Goal: Task Accomplishment & Management: Use online tool/utility

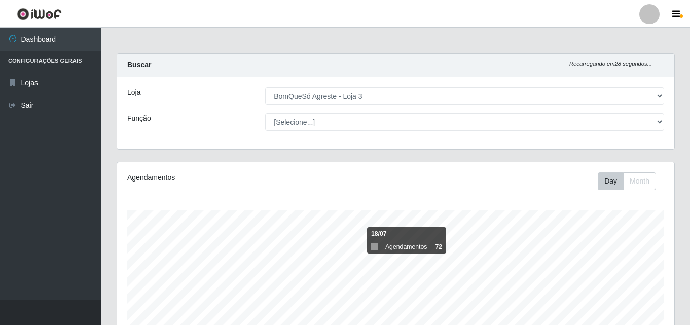
select select "215"
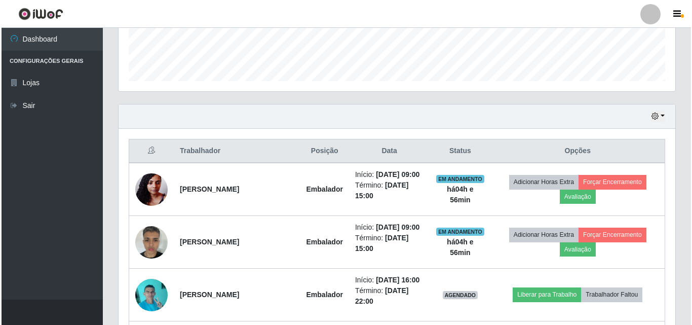
scroll to position [332, 0]
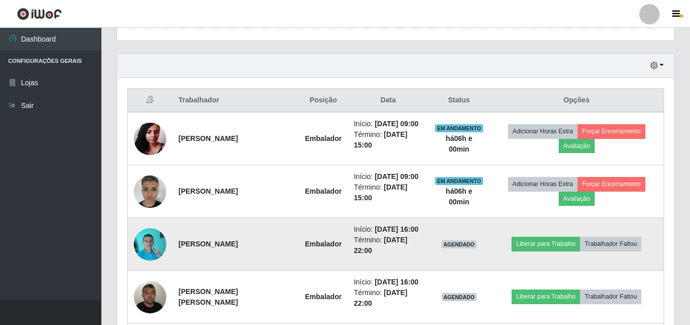
drag, startPoint x: 53, startPoint y: 152, endPoint x: 253, endPoint y: 243, distance: 219.3
click at [53, 152] on ul "Dashboard Configurações Gerais Lojas Sair" at bounding box center [50, 164] width 101 height 272
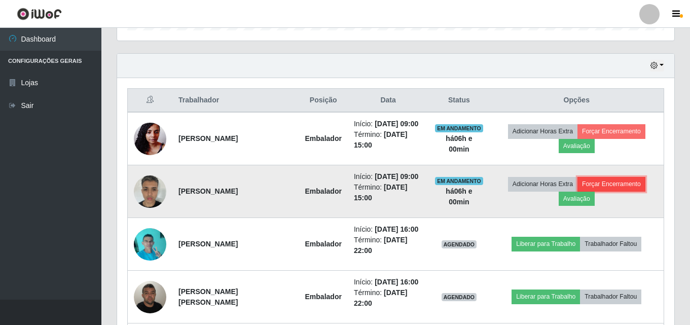
click at [605, 185] on button "Forçar Encerramento" at bounding box center [611, 184] width 68 height 14
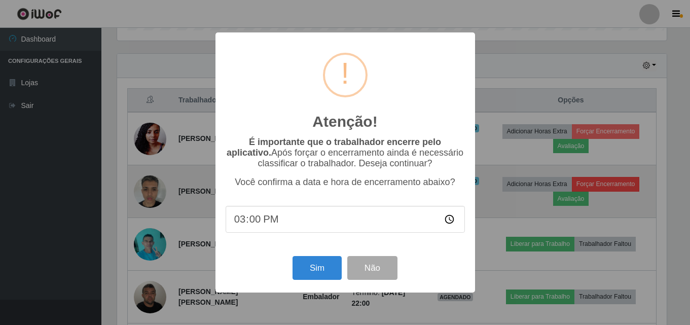
scroll to position [210, 552]
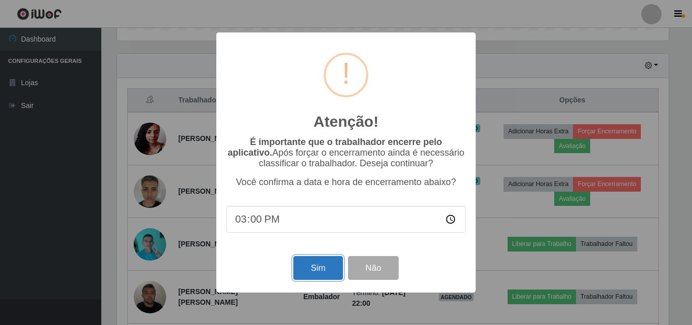
click at [311, 271] on button "Sim" at bounding box center [317, 268] width 49 height 24
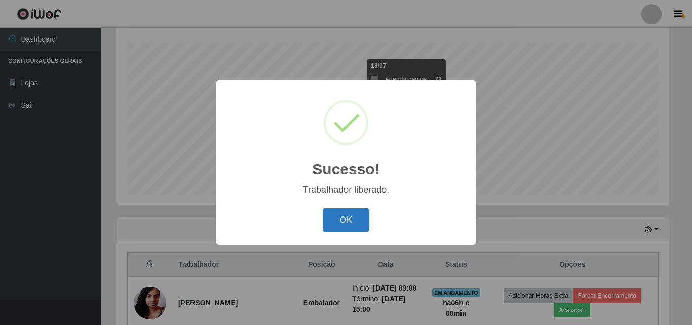
click at [349, 230] on button "OK" at bounding box center [346, 220] width 47 height 24
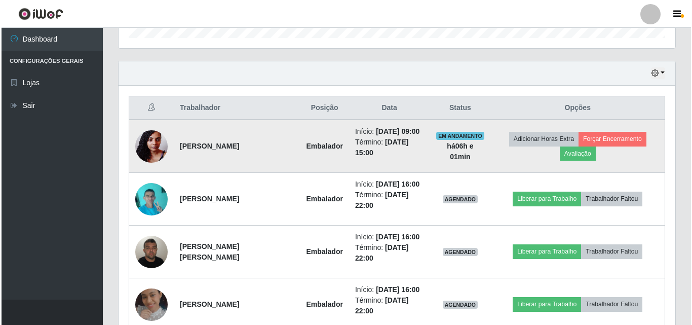
scroll to position [320, 0]
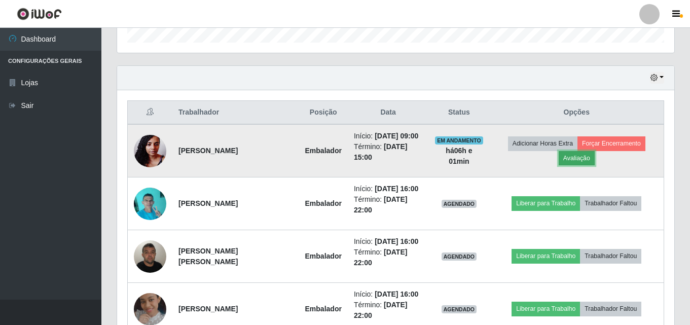
click at [580, 163] on button "Avaliação" at bounding box center [576, 158] width 36 height 14
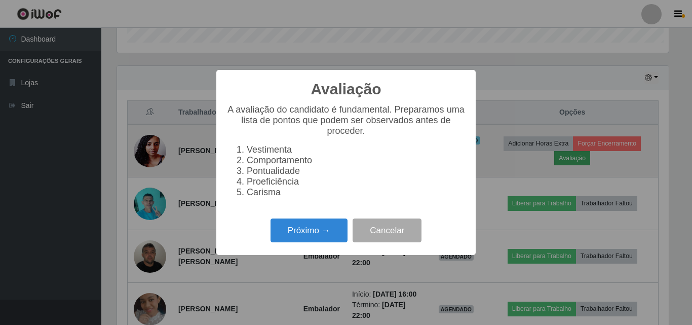
scroll to position [210, 552]
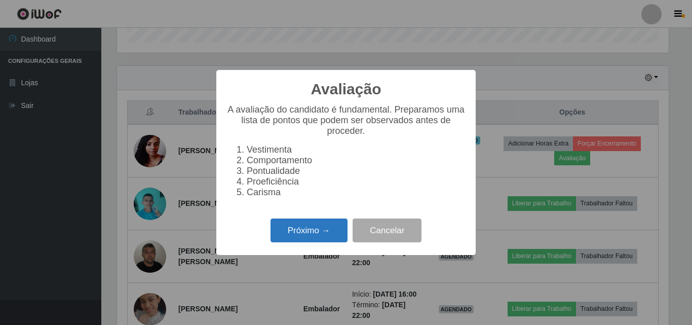
click at [311, 238] on button "Próximo →" at bounding box center [309, 230] width 77 height 24
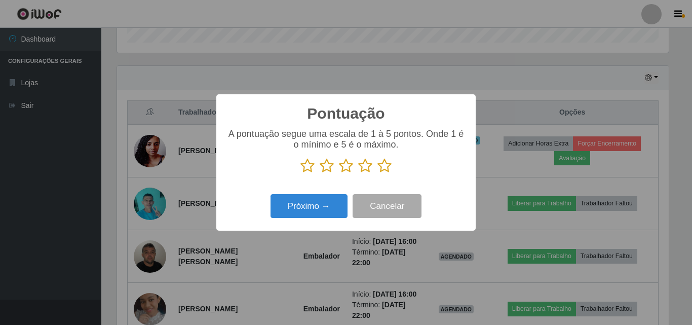
click at [382, 172] on icon at bounding box center [385, 165] width 14 height 15
click at [378, 173] on input "radio" at bounding box center [378, 173] width 0 height 0
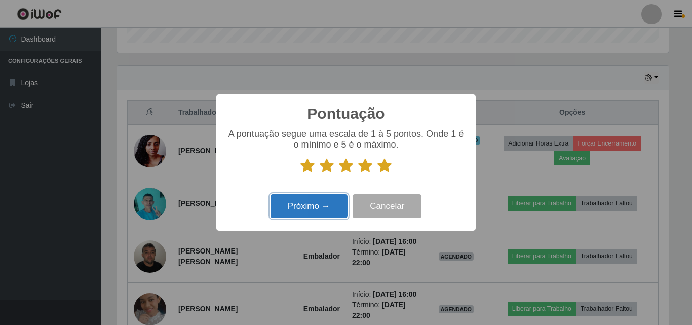
click at [329, 204] on button "Próximo →" at bounding box center [309, 206] width 77 height 24
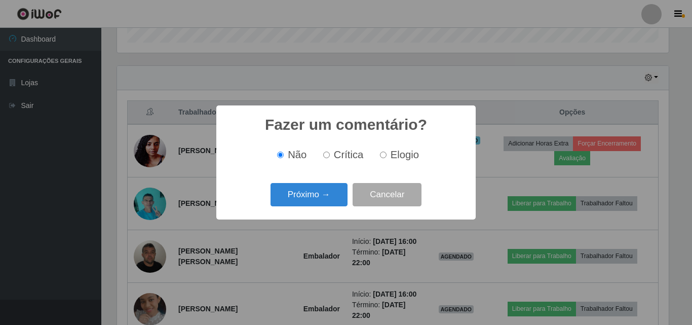
click at [385, 155] on input "Elogio" at bounding box center [383, 155] width 7 height 7
radio input "true"
click at [316, 192] on button "Próximo →" at bounding box center [309, 195] width 77 height 24
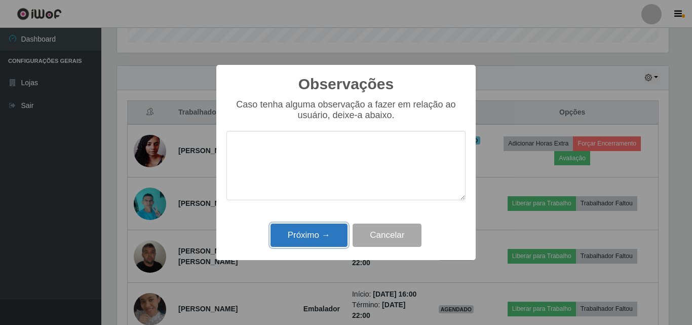
click at [323, 244] on button "Próximo →" at bounding box center [309, 235] width 77 height 24
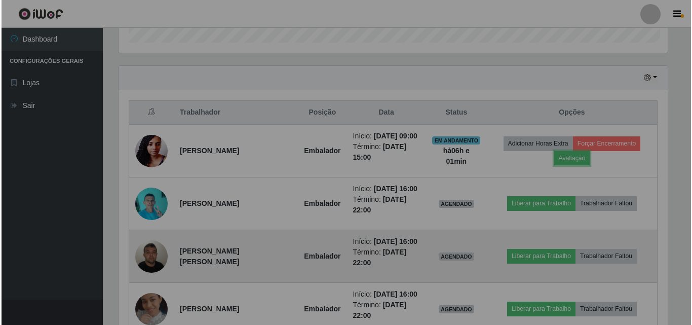
scroll to position [210, 557]
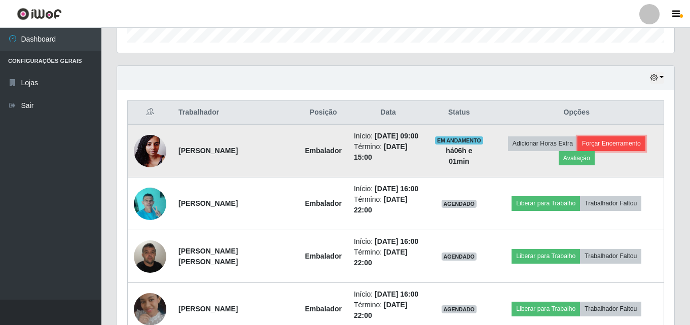
click at [605, 144] on button "Forçar Encerramento" at bounding box center [611, 143] width 68 height 14
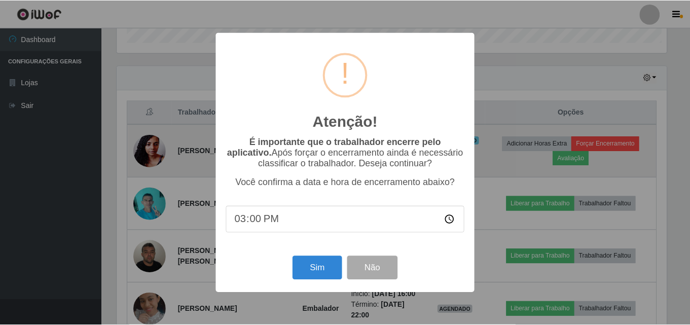
scroll to position [210, 552]
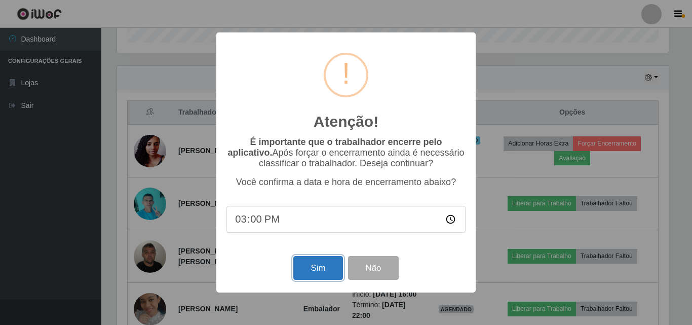
click at [322, 279] on button "Sim" at bounding box center [317, 268] width 49 height 24
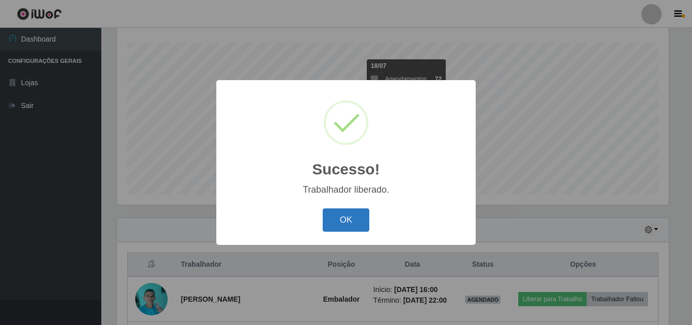
click at [343, 215] on button "OK" at bounding box center [346, 220] width 47 height 24
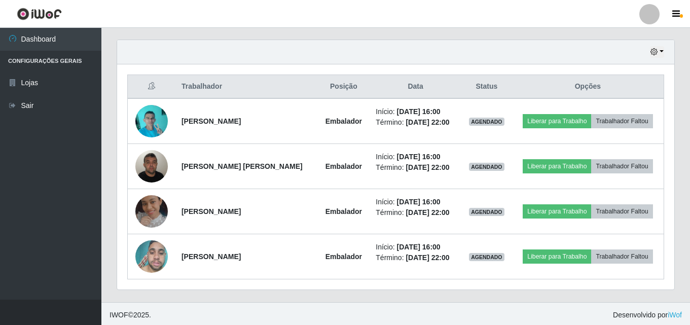
scroll to position [348, 0]
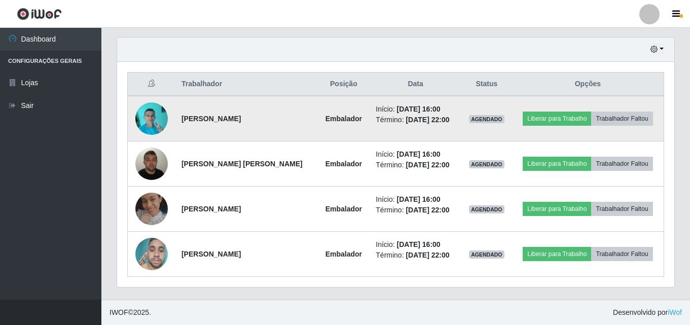
click at [160, 120] on img at bounding box center [151, 118] width 32 height 43
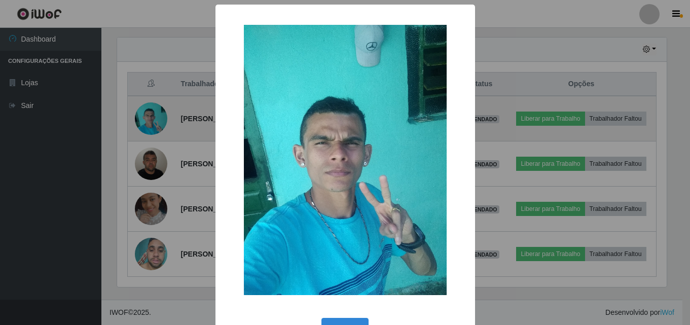
scroll to position [210, 552]
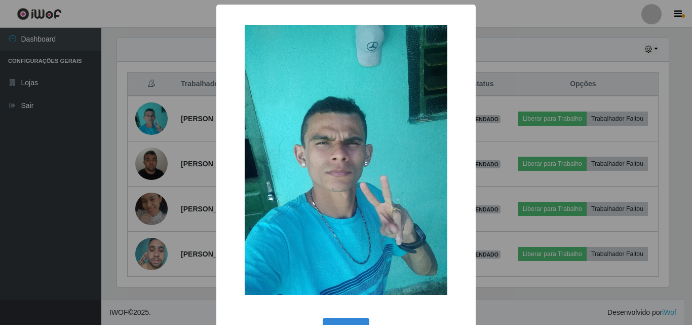
click at [174, 109] on div "× OK Cancel" at bounding box center [346, 162] width 692 height 325
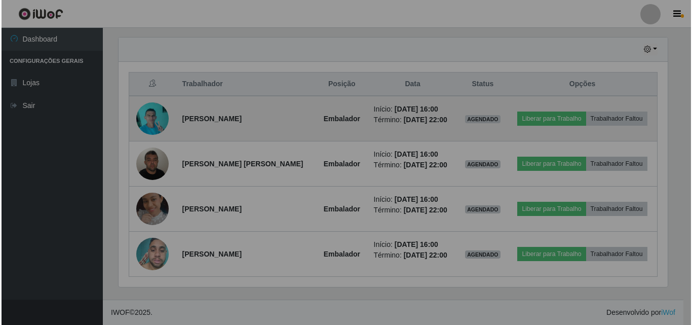
scroll to position [210, 557]
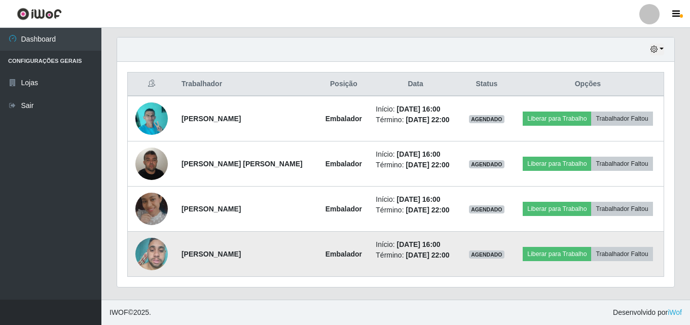
click at [141, 252] on img at bounding box center [151, 254] width 32 height 43
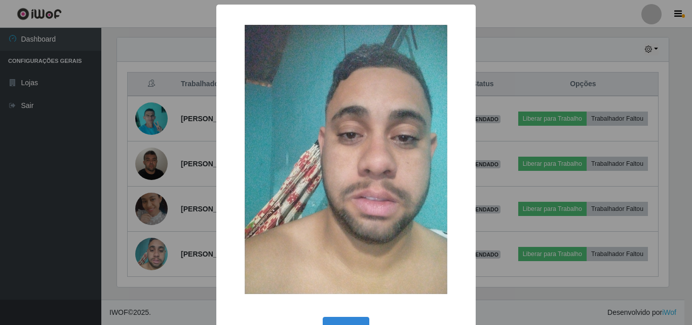
click at [173, 172] on div "× OK Cancel" at bounding box center [346, 162] width 692 height 325
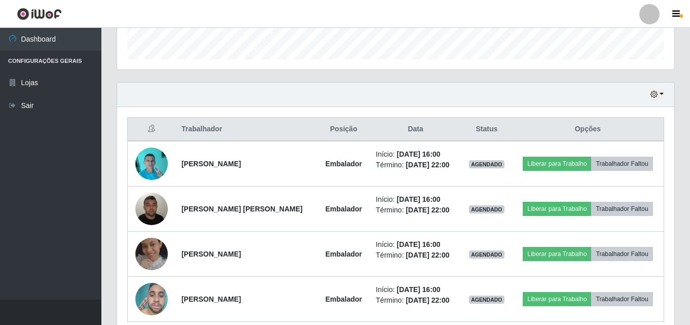
scroll to position [348, 0]
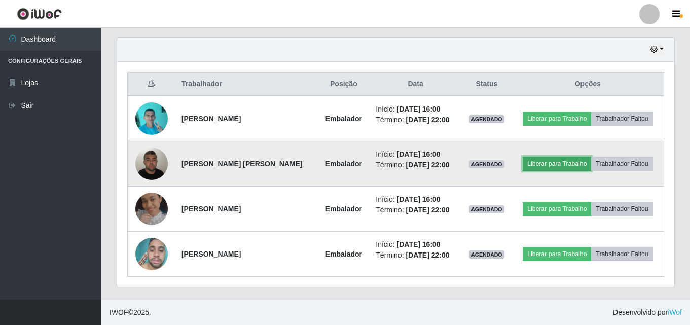
click at [543, 161] on button "Liberar para Trabalho" at bounding box center [557, 164] width 68 height 14
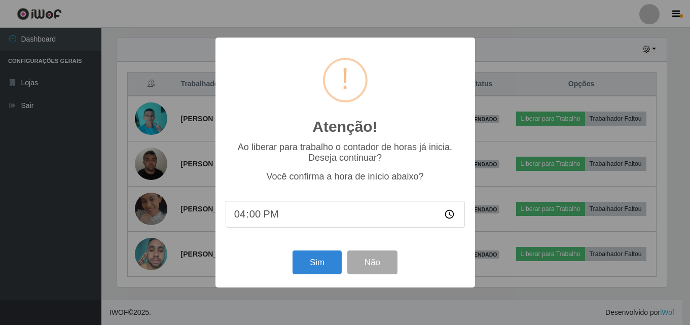
scroll to position [210, 552]
click at [305, 258] on button "Sim" at bounding box center [317, 262] width 49 height 24
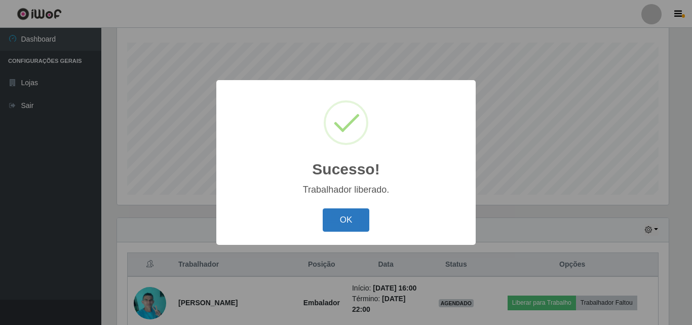
click at [346, 217] on button "OK" at bounding box center [346, 220] width 47 height 24
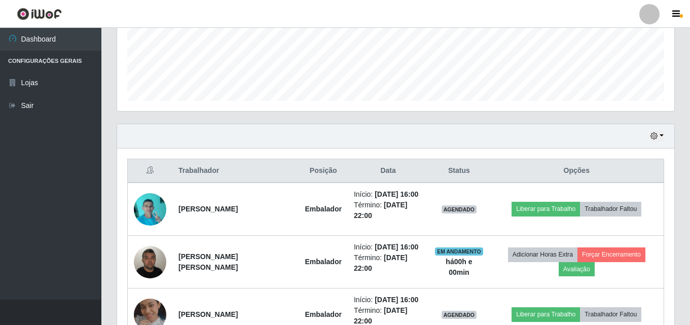
scroll to position [370, 0]
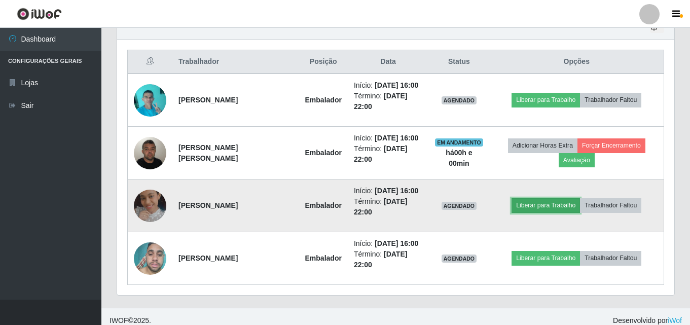
click at [514, 203] on button "Liberar para Trabalho" at bounding box center [545, 205] width 68 height 14
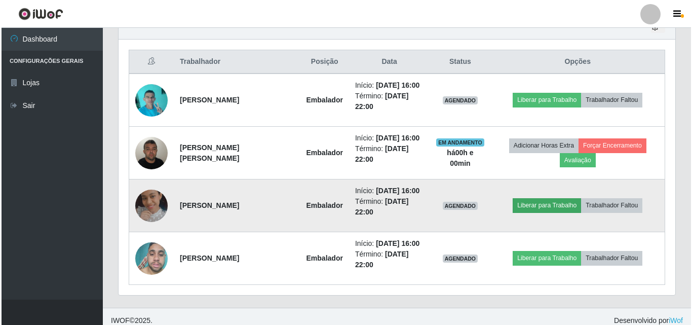
scroll to position [210, 552]
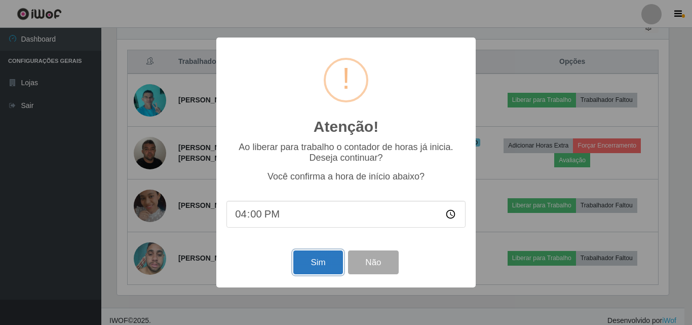
click at [309, 257] on button "Sim" at bounding box center [317, 262] width 49 height 24
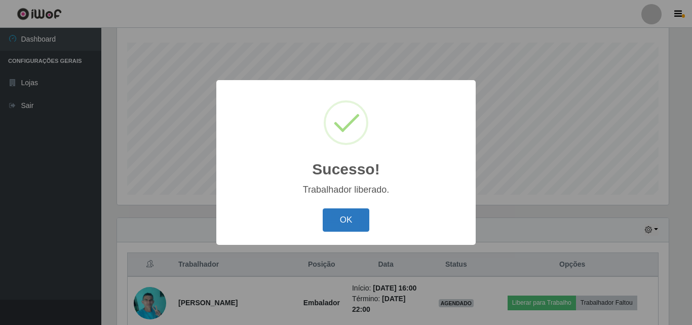
click at [326, 219] on button "OK" at bounding box center [346, 220] width 47 height 24
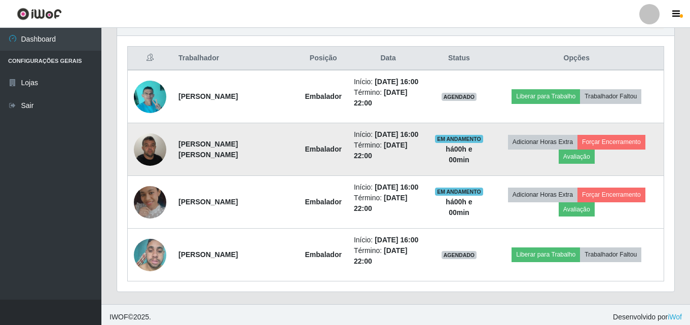
scroll to position [379, 0]
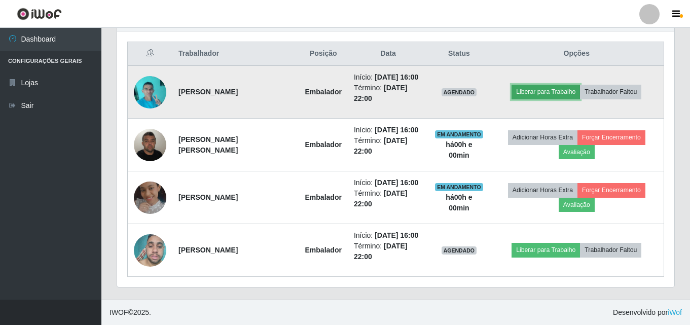
click at [563, 87] on button "Liberar para Trabalho" at bounding box center [545, 92] width 68 height 14
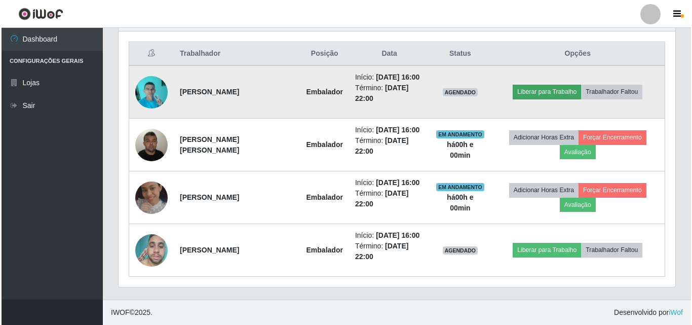
scroll to position [210, 552]
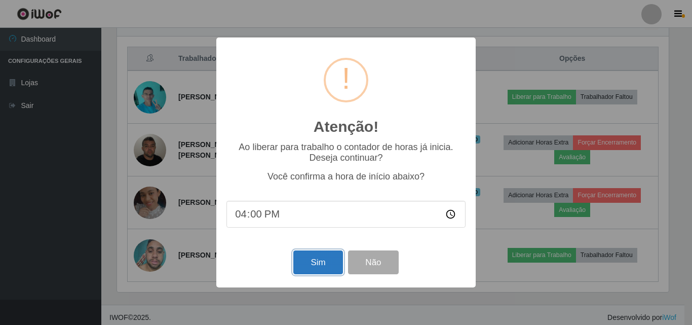
click at [314, 269] on button "Sim" at bounding box center [317, 262] width 49 height 24
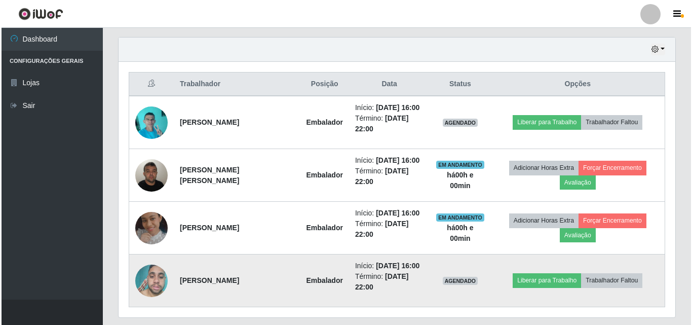
scroll to position [0, 0]
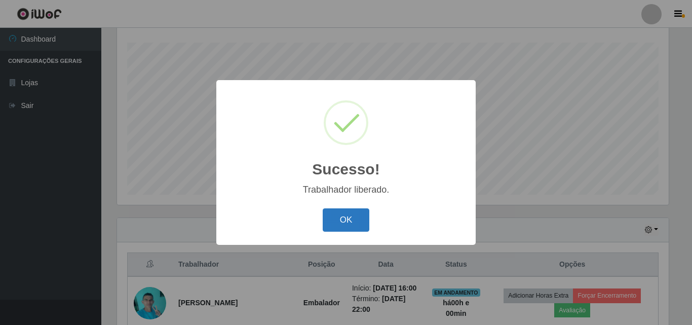
click at [345, 213] on button "OK" at bounding box center [346, 220] width 47 height 24
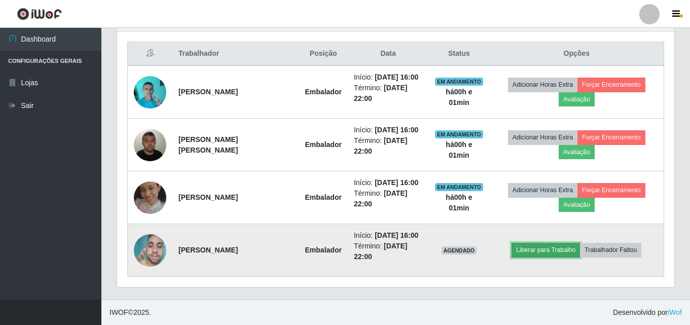
click at [536, 245] on button "Liberar para Trabalho" at bounding box center [545, 250] width 68 height 14
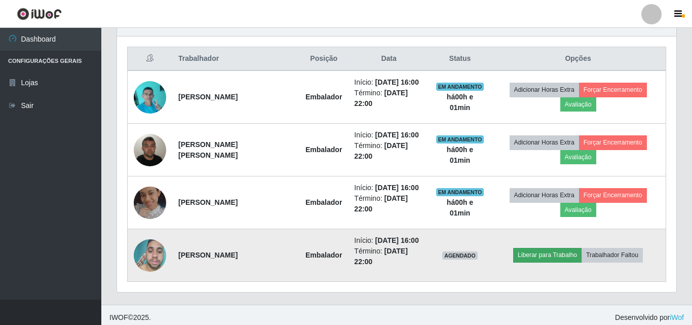
scroll to position [210, 552]
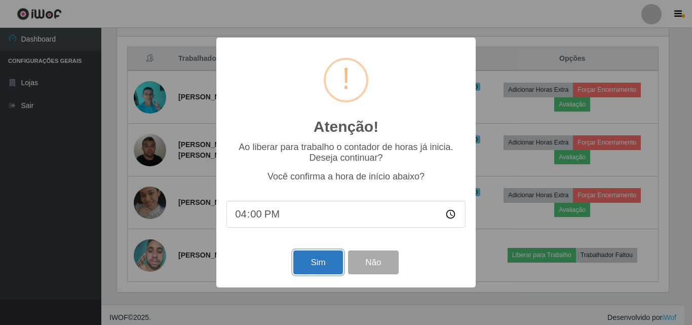
click at [312, 267] on button "Sim" at bounding box center [317, 262] width 49 height 24
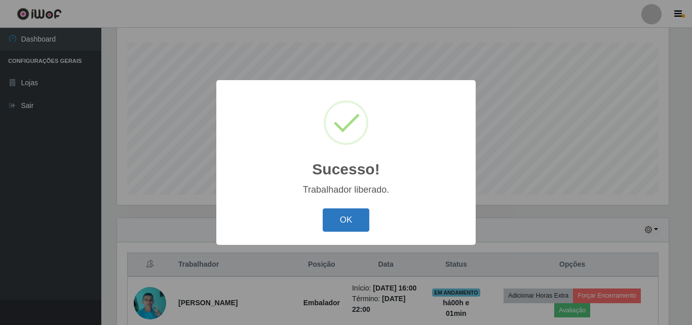
click at [353, 218] on button "OK" at bounding box center [346, 220] width 47 height 24
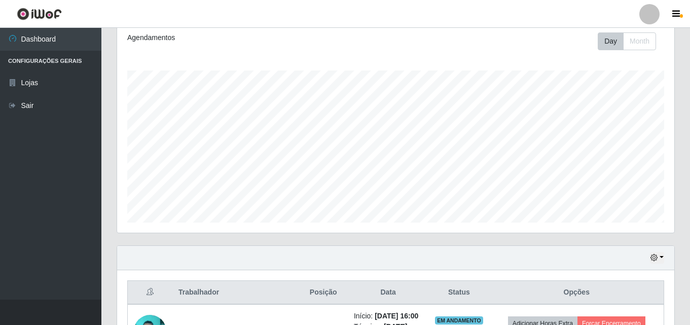
scroll to position [74, 0]
